Goal: Find specific page/section: Find specific page/section

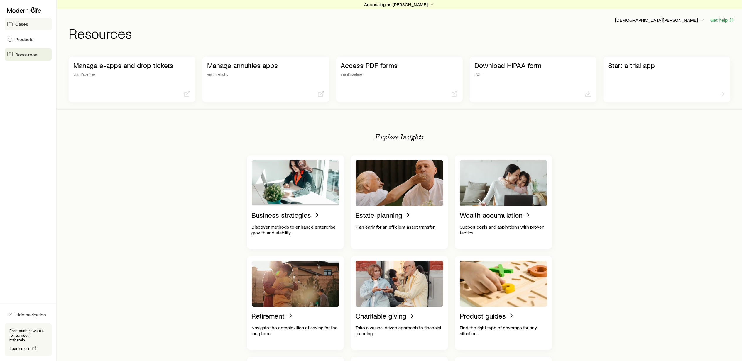
click at [25, 26] on span "Cases" at bounding box center [21, 24] width 13 height 6
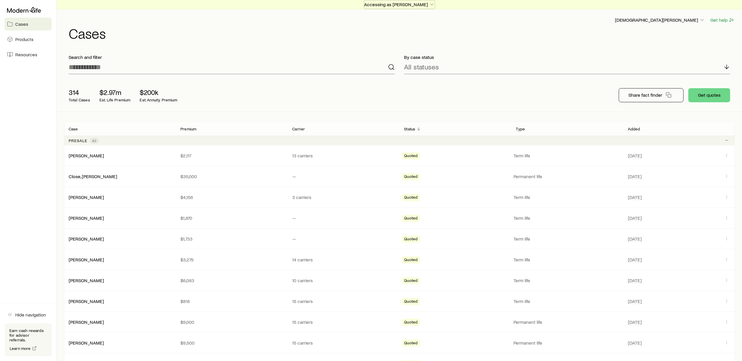
click at [429, 2] on icon "button" at bounding box center [432, 4] width 6 height 6
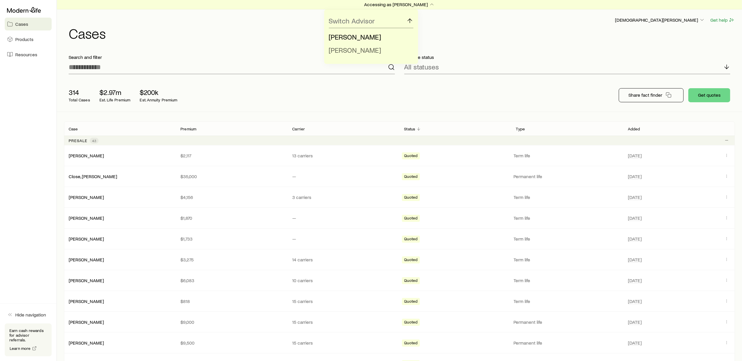
click at [359, 48] on span "[PERSON_NAME]" at bounding box center [355, 50] width 52 height 9
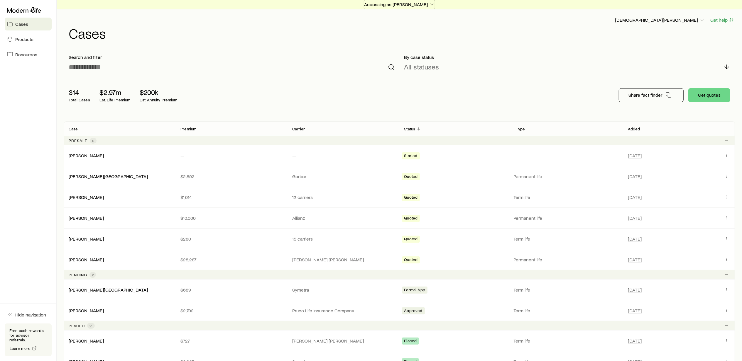
click at [429, 5] on icon "button" at bounding box center [432, 4] width 6 height 6
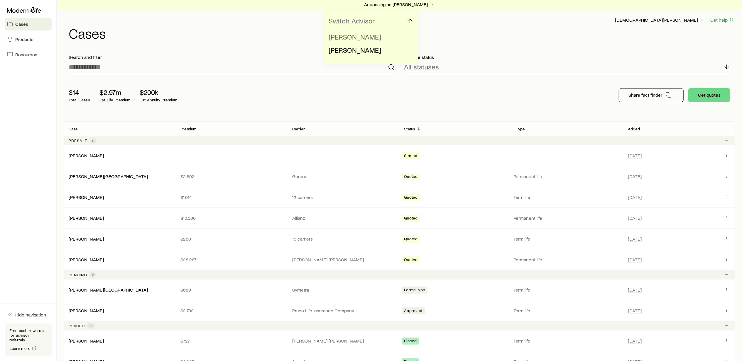
click at [355, 36] on span "[PERSON_NAME]" at bounding box center [355, 37] width 52 height 9
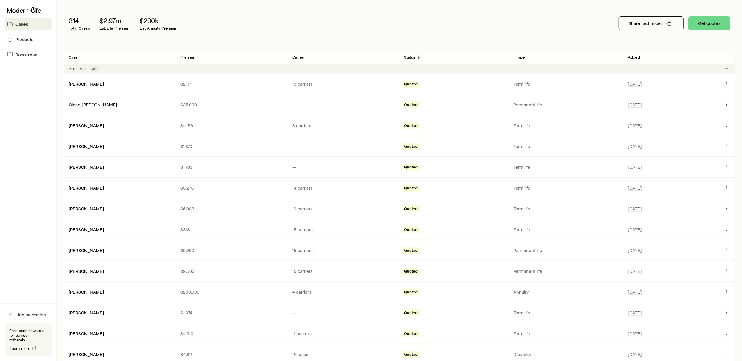
scroll to position [78, 0]
